Goal: Task Accomplishment & Management: Manage account settings

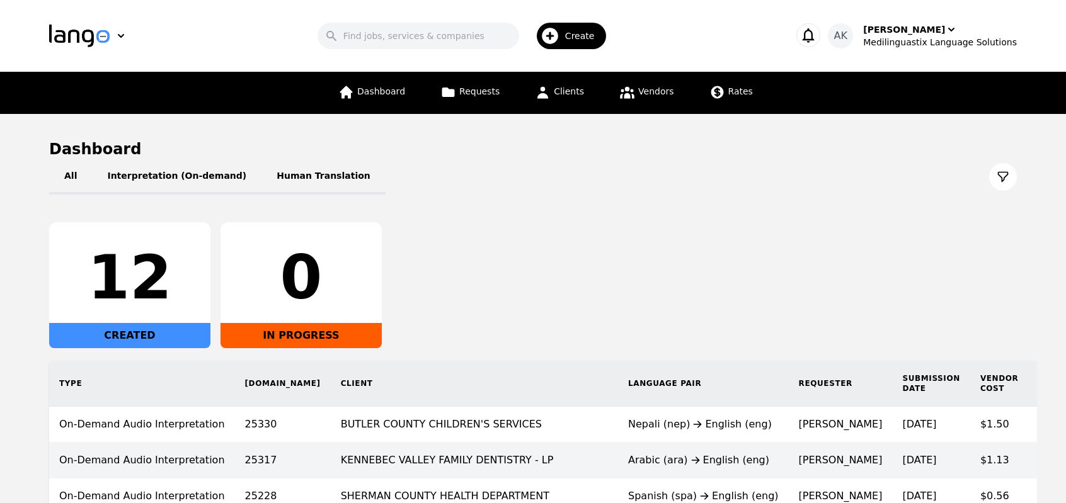
click at [438, 465] on td "KENNEBEC VALLEY FAMILY DENTISTRY - LP" at bounding box center [474, 461] width 287 height 36
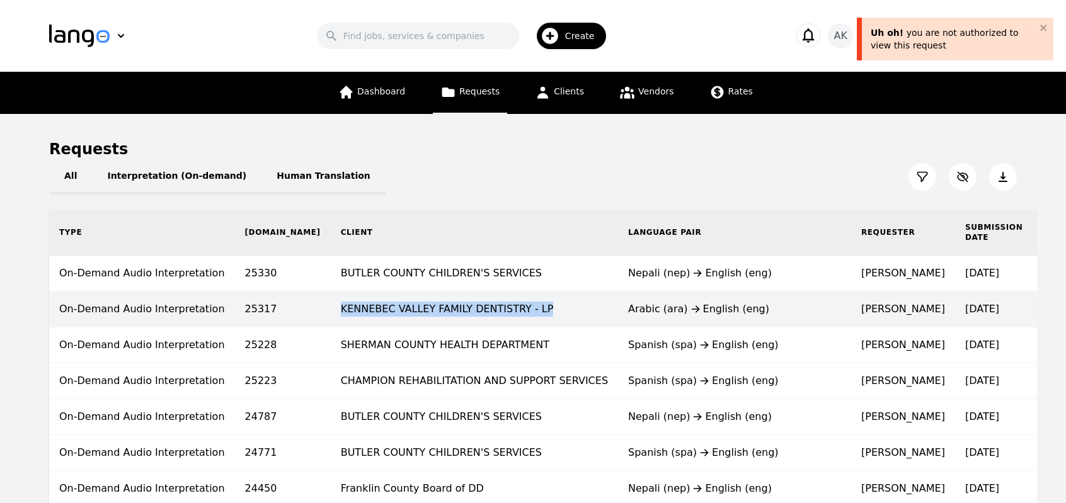
copy td "KENNEBEC VALLEY FAMILY DENTISTRY - LP"
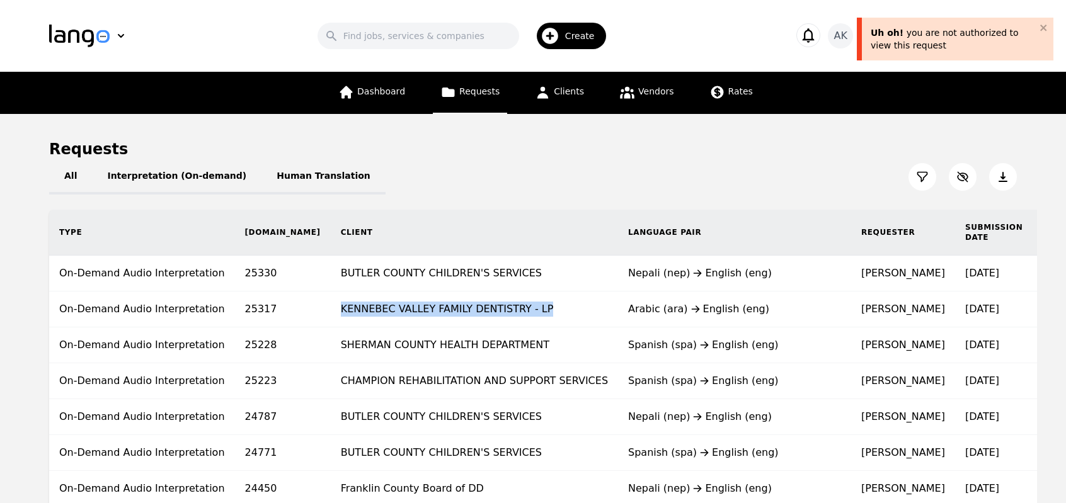
drag, startPoint x: 481, startPoint y: 316, endPoint x: 278, endPoint y: 316, distance: 202.2
click at [331, 316] on td "KENNEBEC VALLEY FAMILY DENTISTRY - LP" at bounding box center [474, 310] width 287 height 36
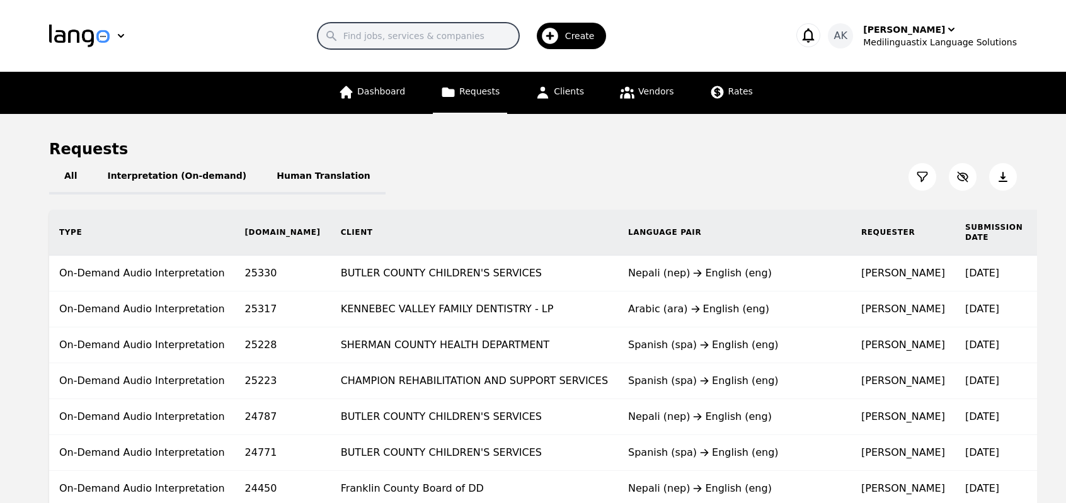
click at [396, 31] on input "Search" at bounding box center [418, 36] width 202 height 26
drag, startPoint x: 355, startPoint y: 35, endPoint x: 446, endPoint y: 32, distance: 90.8
click at [446, 32] on input "Search" at bounding box center [418, 36] width 202 height 26
click at [297, 32] on div "Search Create" at bounding box center [465, 36] width 611 height 37
click at [261, 124] on main "Requests All Interpretation (On-demand) Human Translation Type [DOMAIN_NAME] Cl…" at bounding box center [533, 443] width 1066 height 659
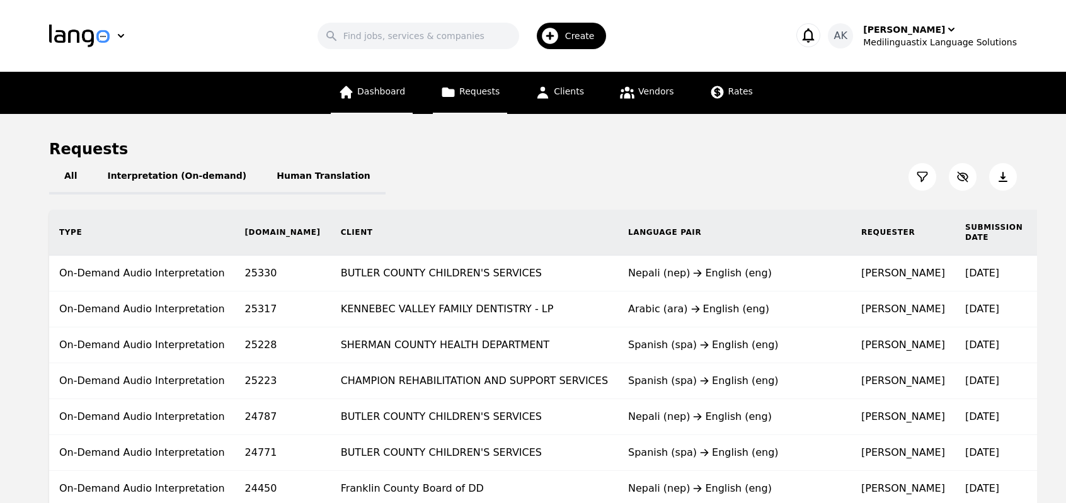
click at [405, 94] on span "Dashboard" at bounding box center [381, 91] width 48 height 10
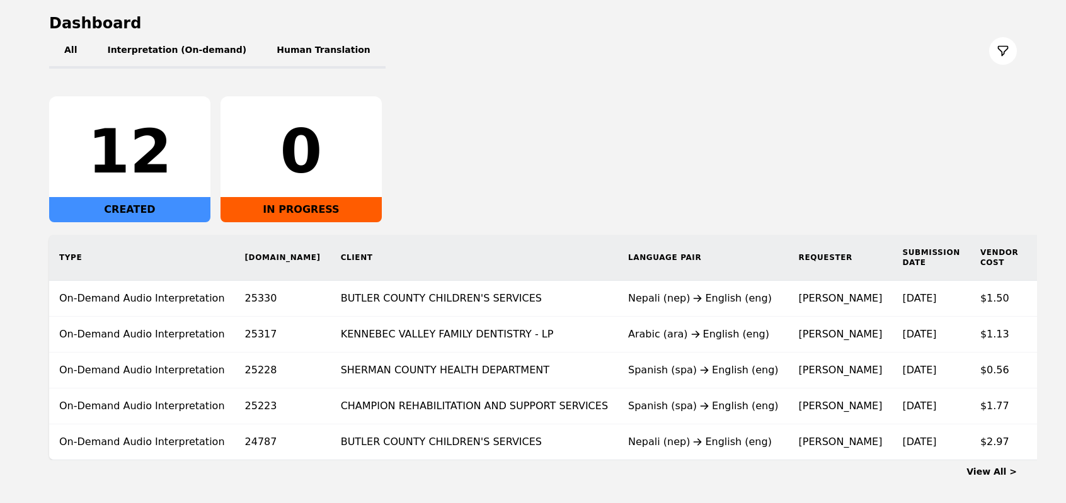
click at [508, 248] on th "Client" at bounding box center [474, 258] width 287 height 46
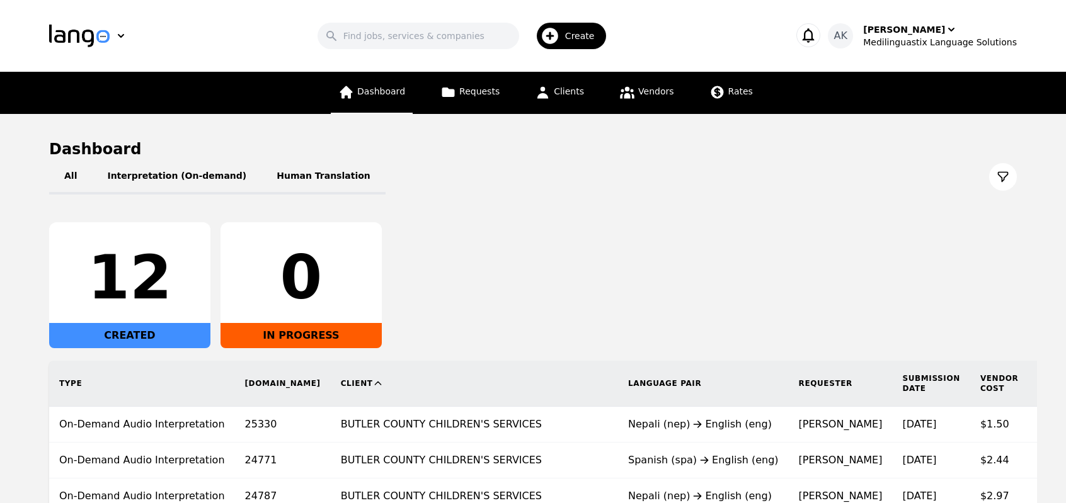
click at [406, 110] on link "Dashboard" at bounding box center [372, 93] width 82 height 42
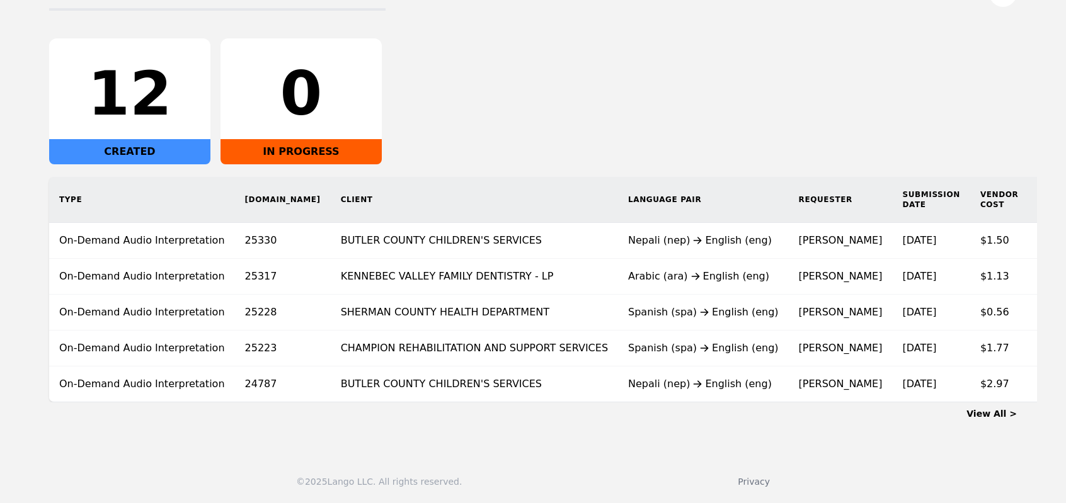
scroll to position [191, 0]
